Goal: Transaction & Acquisition: Purchase product/service

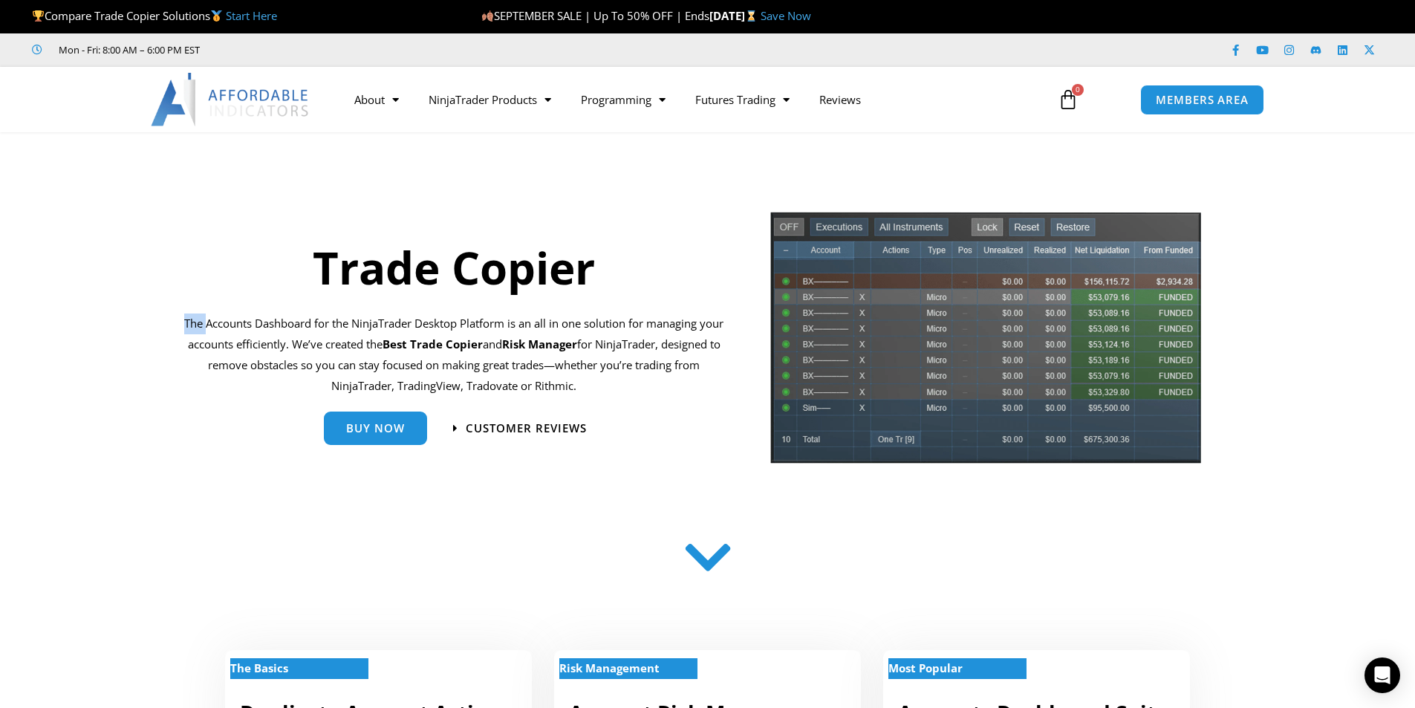
click at [419, 319] on p "The Accounts Dashboard for the NinjaTrader Desktop Platform is an all in one so…" at bounding box center [454, 354] width 540 height 82
click at [425, 322] on p "The Accounts Dashboard for the NinjaTrader Desktop Platform is an all in one so…" at bounding box center [454, 354] width 540 height 82
click at [392, 423] on span "Buy Now" at bounding box center [375, 422] width 59 height 11
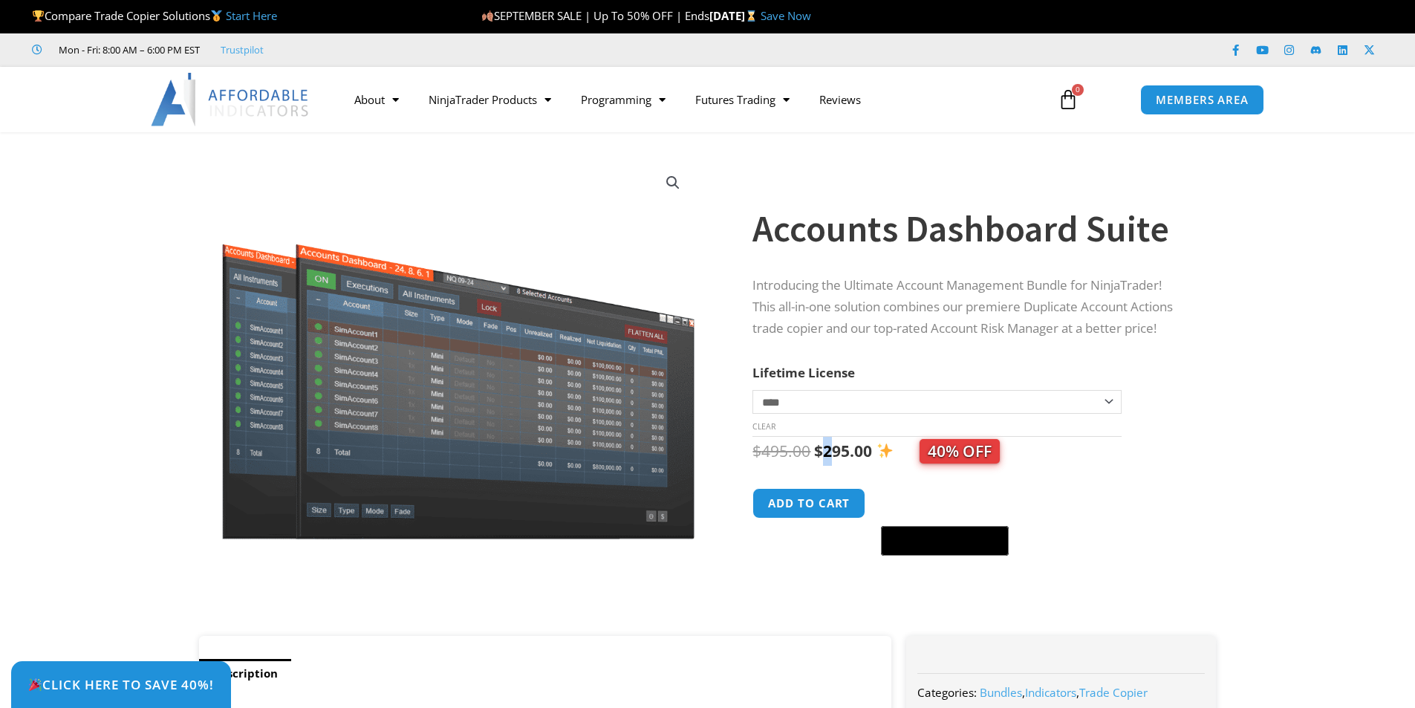
click at [851, 463] on ins "$ 295.00" at bounding box center [843, 451] width 58 height 29
click at [1116, 472] on div "$ 495.00 Original price was: $495.00. $ 295.00 Current price is: $295.00. 40% O…" at bounding box center [969, 497] width 434 height 120
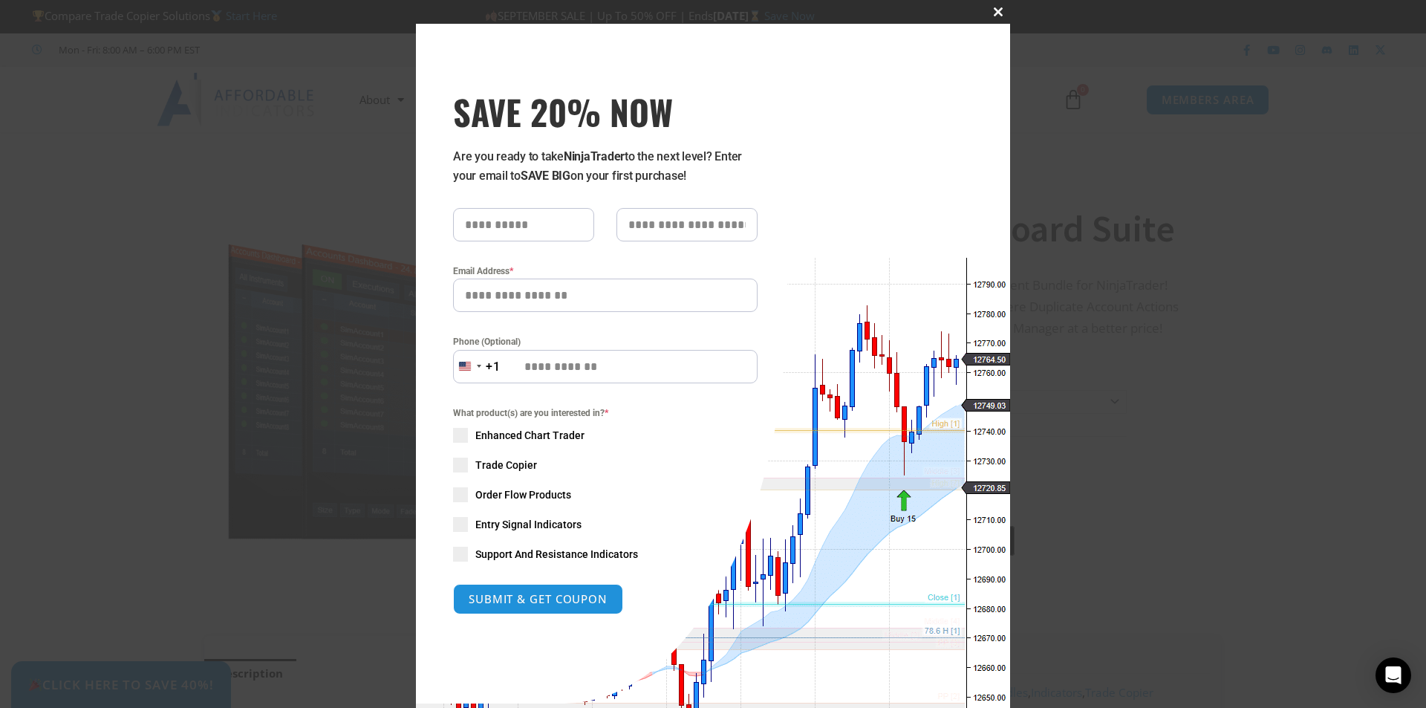
click at [994, 13] on span "SAVE 20% NOW popup" at bounding box center [998, 11] width 24 height 9
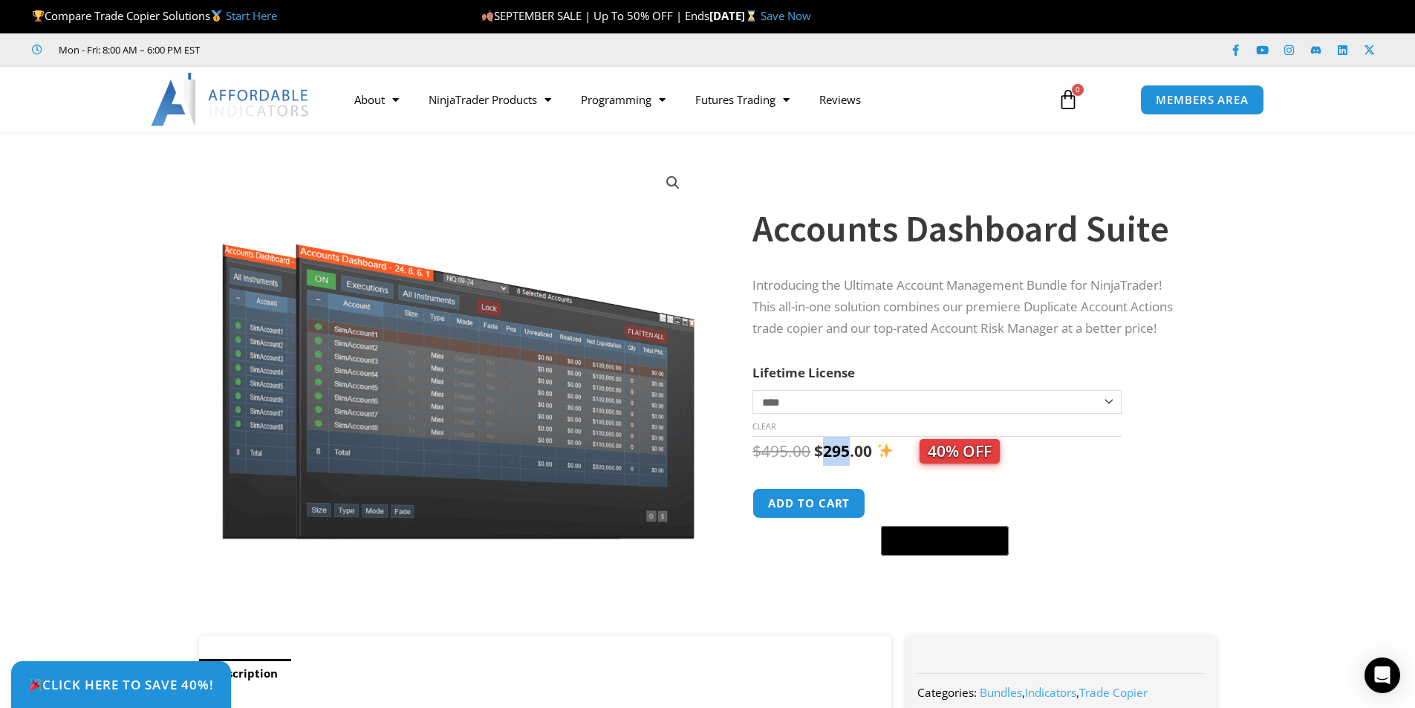
drag, startPoint x: 830, startPoint y: 452, endPoint x: 859, endPoint y: 451, distance: 29.7
click at [859, 451] on bdi "$ 295.00" at bounding box center [843, 450] width 58 height 21
drag, startPoint x: 1078, startPoint y: 284, endPoint x: 1153, endPoint y: 287, distance: 75.0
click at [1150, 284] on p "Introducing the Ultimate Account Management Bundle for NinjaTrader! This all-in…" at bounding box center [969, 307] width 434 height 65
click at [1162, 301] on p "Introducing the Ultimate Account Management Bundle for NinjaTrader! This all-in…" at bounding box center [969, 307] width 434 height 65
